Goal: Obtain resource: Obtain resource

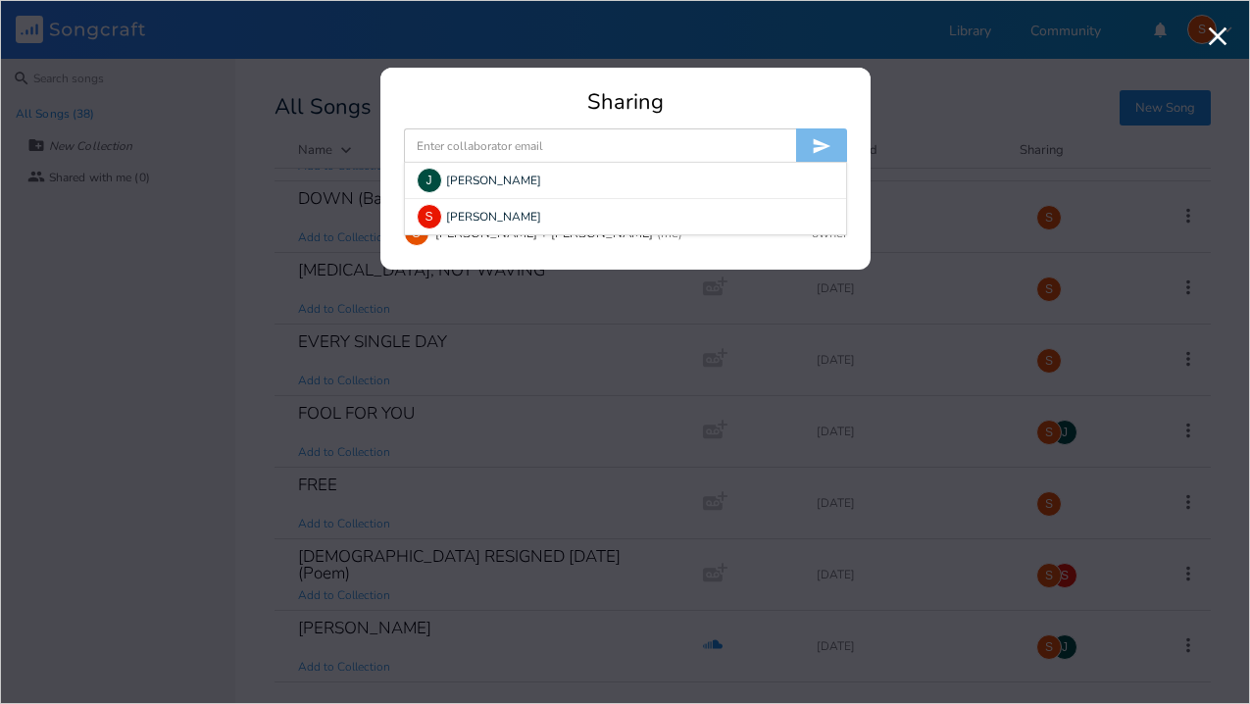
click at [444, 145] on input at bounding box center [600, 145] width 392 height 35
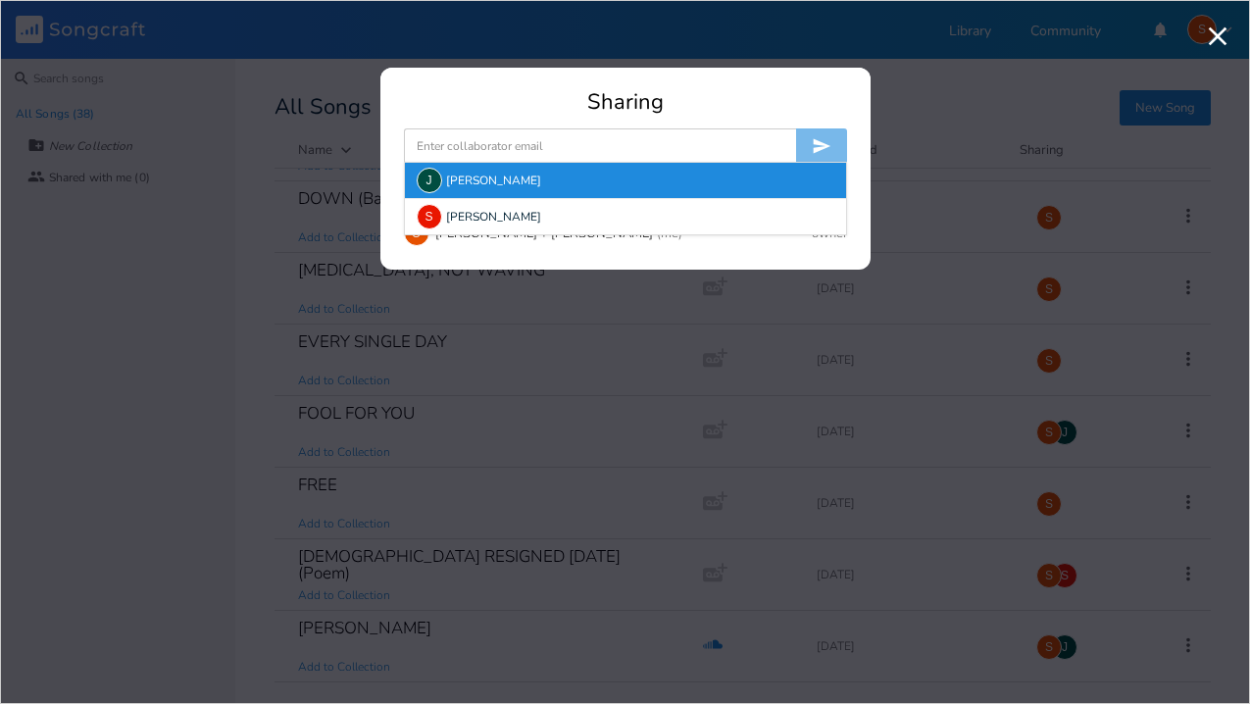
click at [463, 180] on div "J [PERSON_NAME]" at bounding box center [625, 180] width 441 height 35
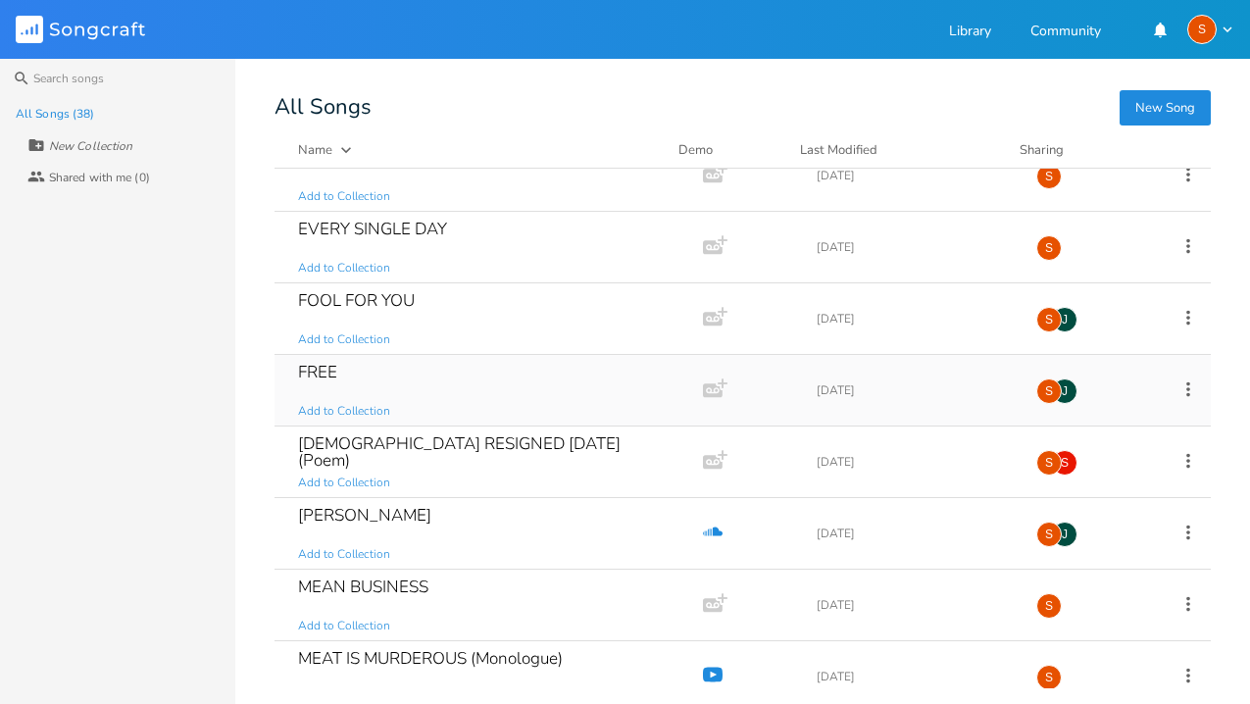
scroll to position [671, 0]
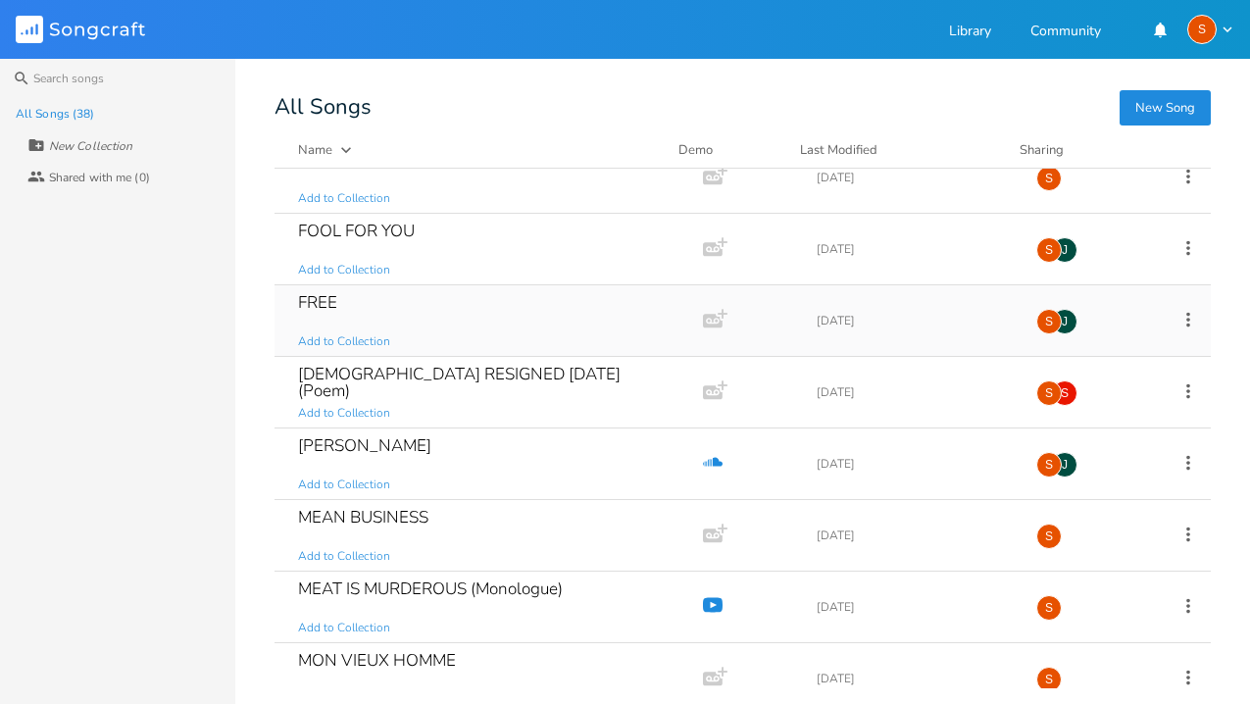
click at [363, 311] on div "FREE Add to Collection" at bounding box center [485, 320] width 374 height 71
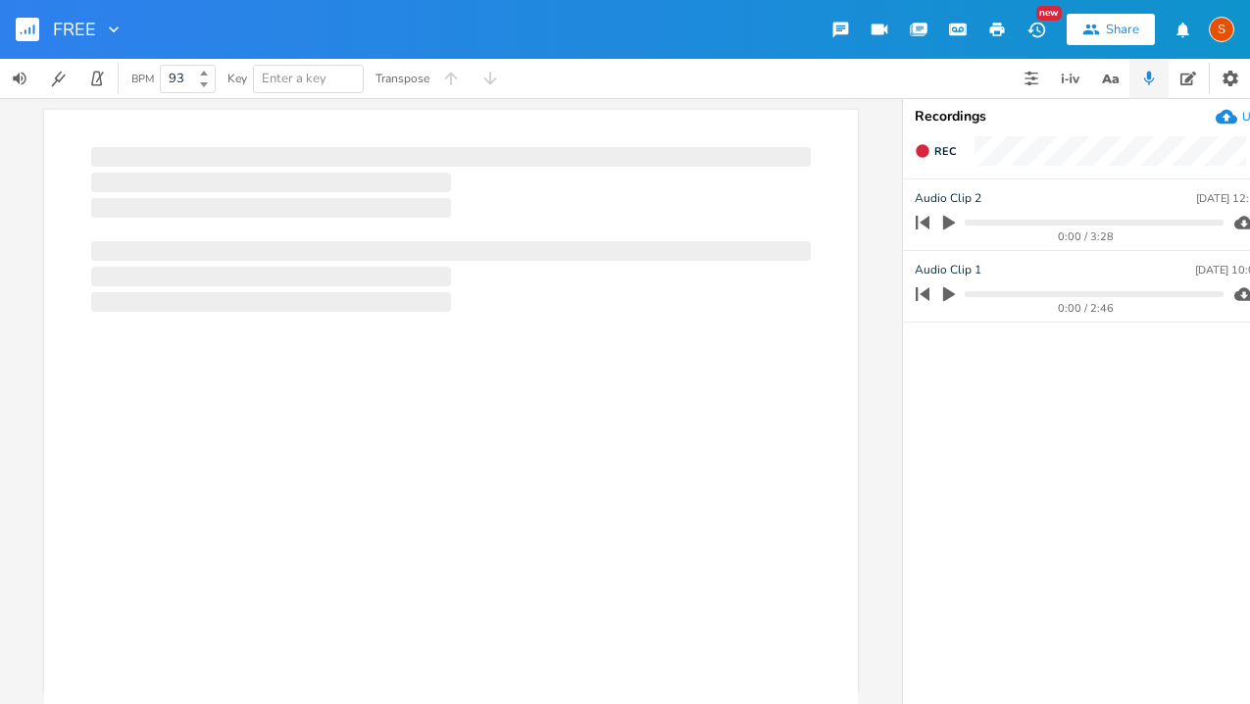
click at [944, 294] on icon "button" at bounding box center [949, 294] width 12 height 15
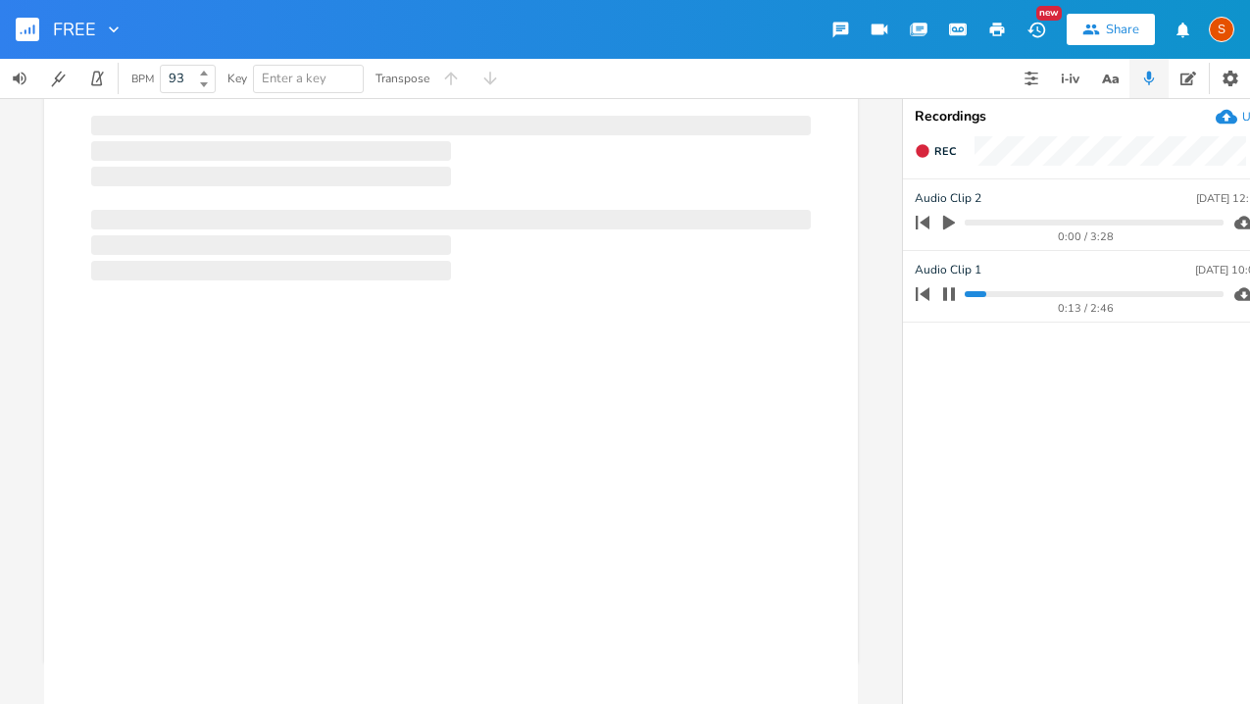
scroll to position [41, 0]
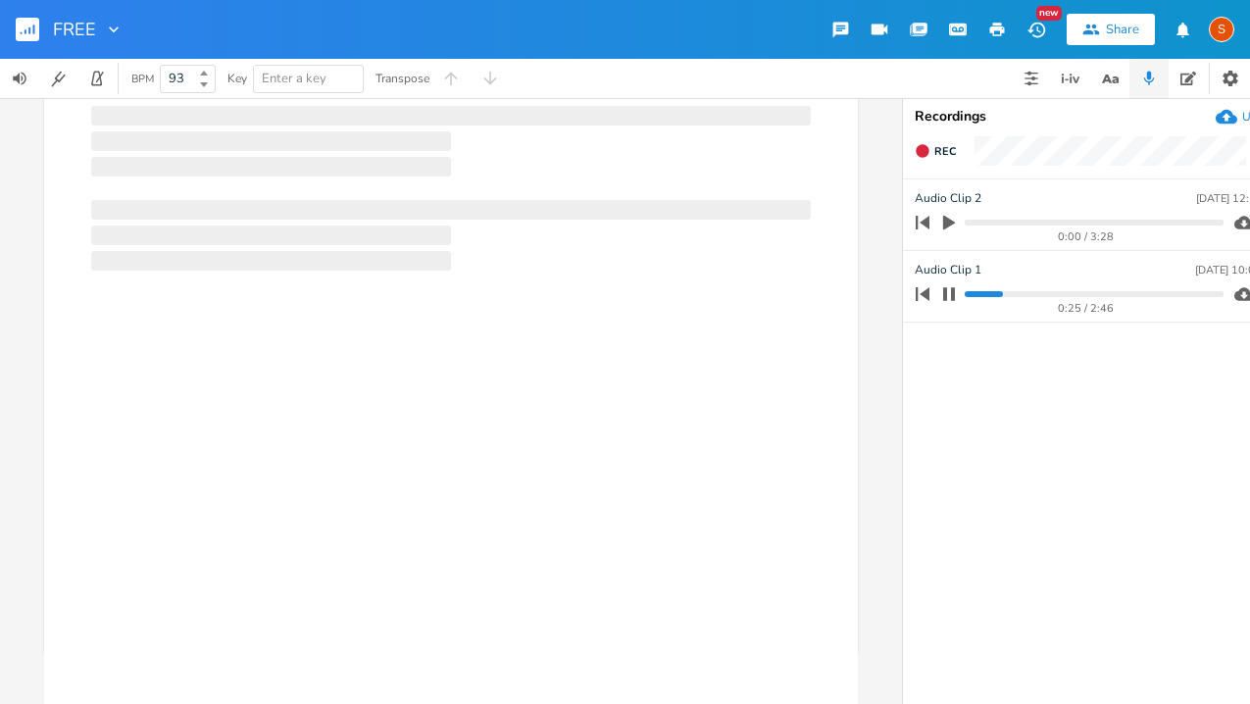
click at [953, 219] on icon "button" at bounding box center [950, 223] width 18 height 18
click at [950, 294] on icon "button" at bounding box center [949, 294] width 16 height 16
click at [955, 223] on icon "button" at bounding box center [949, 223] width 16 height 16
click at [953, 219] on icon "button" at bounding box center [950, 223] width 18 height 18
